Goal: Task Accomplishment & Management: Use online tool/utility

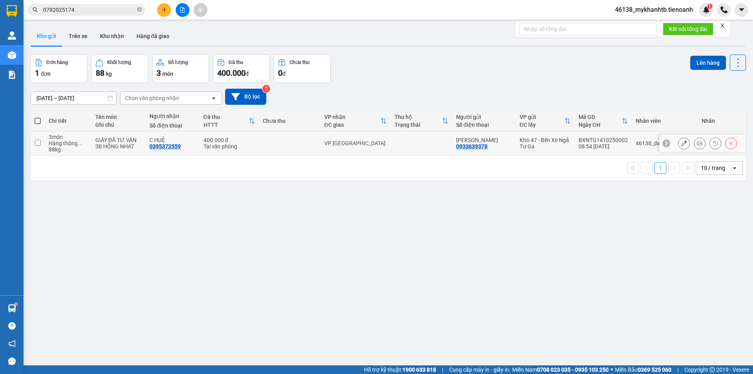
click at [43, 144] on td at bounding box center [38, 143] width 14 height 24
checkbox input "true"
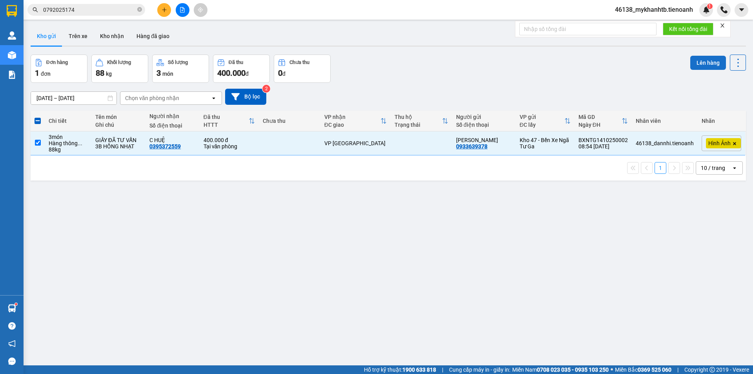
click at [707, 62] on button "Lên hàng" at bounding box center [708, 63] width 36 height 14
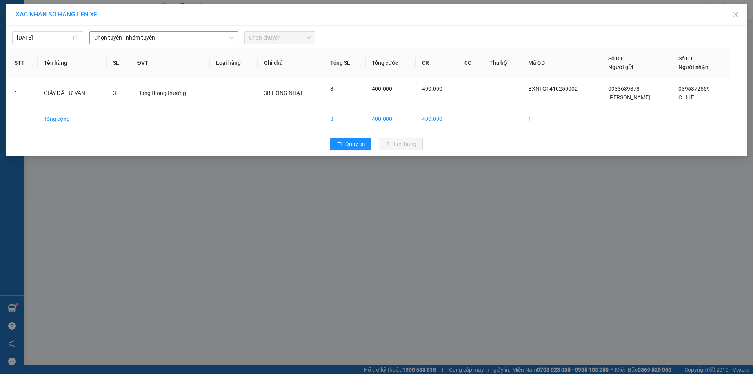
click at [137, 32] on span "Chọn tuyến - nhóm tuyến" at bounding box center [163, 38] width 139 height 12
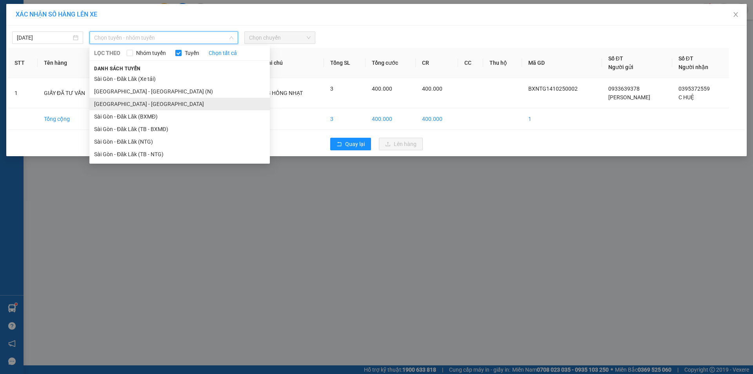
click at [162, 103] on li "[GEOGRAPHIC_DATA] - [GEOGRAPHIC_DATA]" at bounding box center [179, 104] width 180 height 13
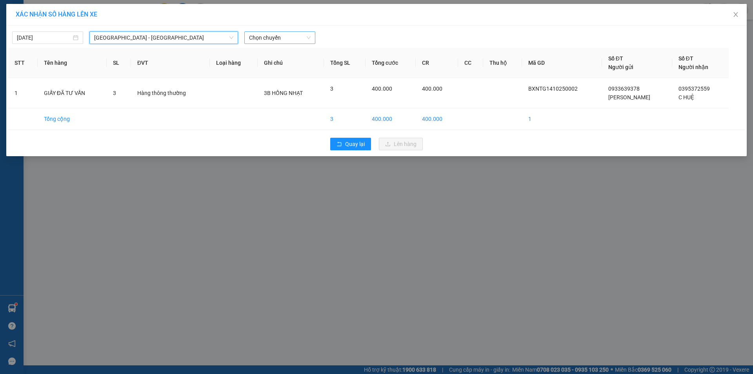
click at [300, 38] on span "Chọn chuyến" at bounding box center [280, 38] width 62 height 12
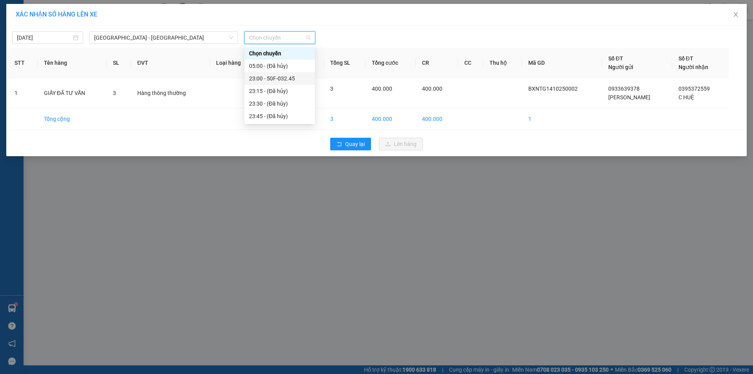
click at [294, 82] on div "23:00 - 50F-032.45" at bounding box center [279, 78] width 61 height 9
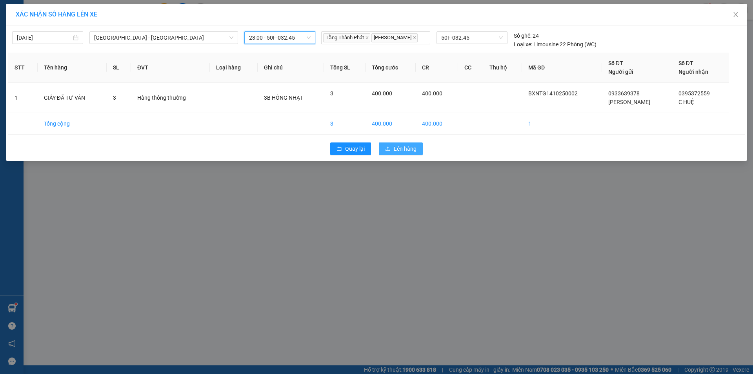
click at [398, 150] on span "Lên hàng" at bounding box center [405, 148] width 23 height 9
